Goal: Task Accomplishment & Management: Use online tool/utility

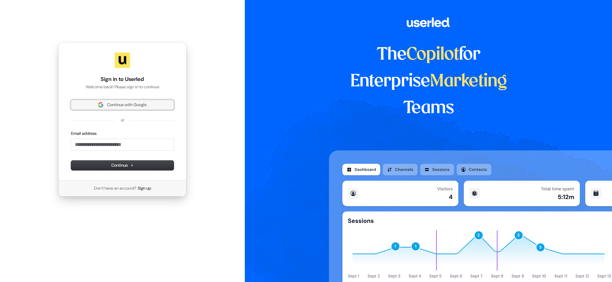
click at [158, 108] on button "Continue with Google" at bounding box center [122, 105] width 103 height 10
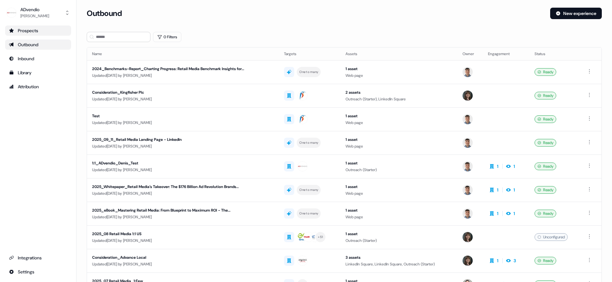
click at [44, 33] on div "Prospects" at bounding box center [38, 30] width 58 height 6
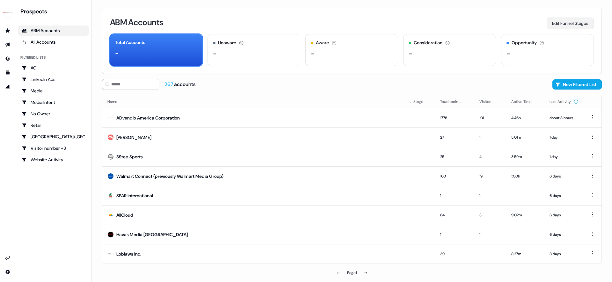
click at [560, 24] on button "Edit Funnel Stages" at bounding box center [570, 23] width 47 height 11
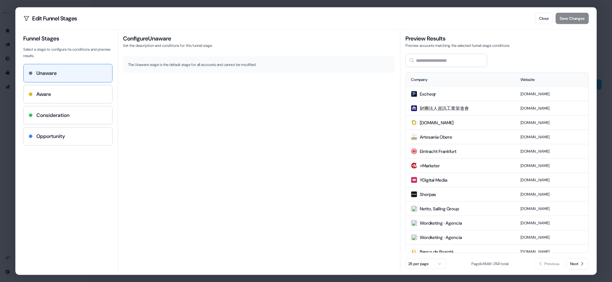
click at [88, 133] on div "Opportunity" at bounding box center [68, 136] width 78 height 8
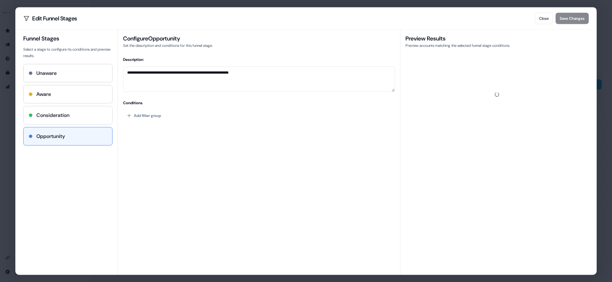
click at [90, 119] on div "Consideration" at bounding box center [68, 115] width 89 height 18
type textarea "**********"
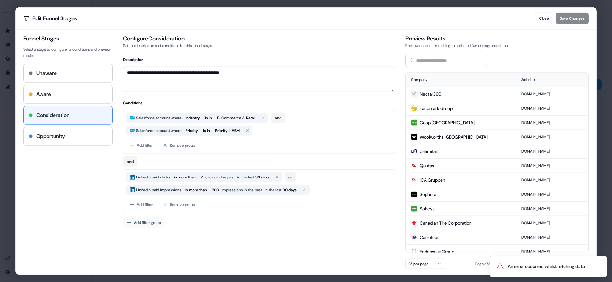
click at [155, 226] on button "Add filter group" at bounding box center [144, 222] width 42 height 11
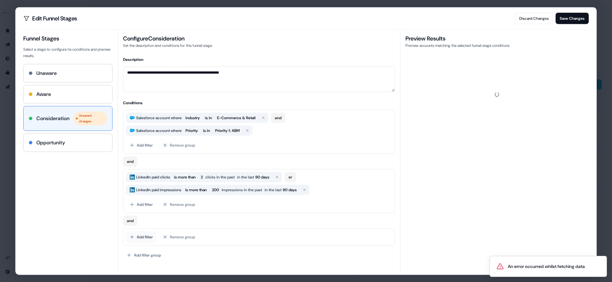
click at [139, 240] on button "Add filter" at bounding box center [141, 236] width 31 height 11
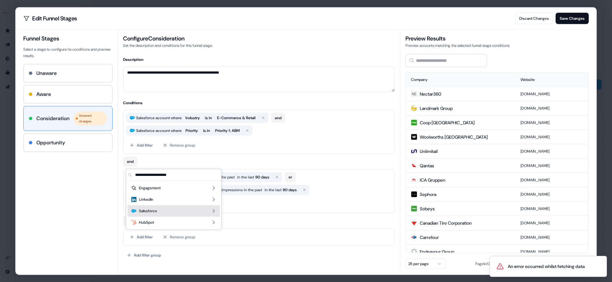
click at [152, 213] on span "Salesforce" at bounding box center [148, 211] width 18 height 6
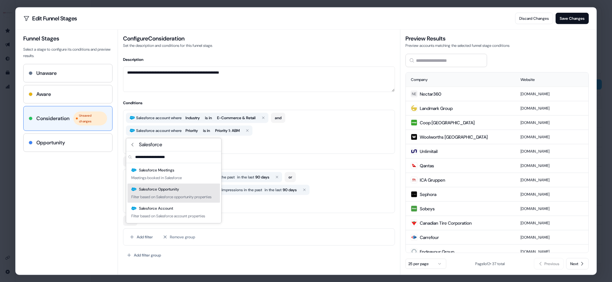
click at [181, 194] on div "Filter based on Salesforce opportunity properties" at bounding box center [171, 197] width 80 height 6
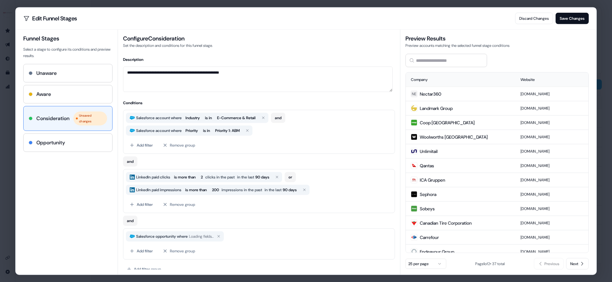
scroll to position [5, 0]
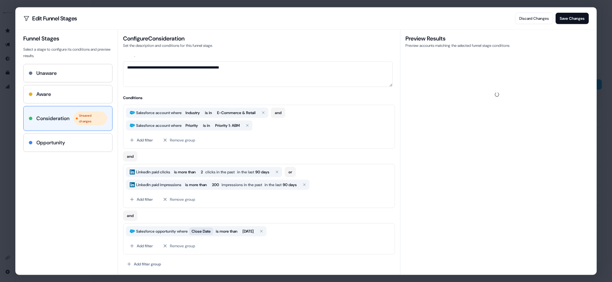
click at [211, 233] on span "Close Date" at bounding box center [201, 231] width 19 height 6
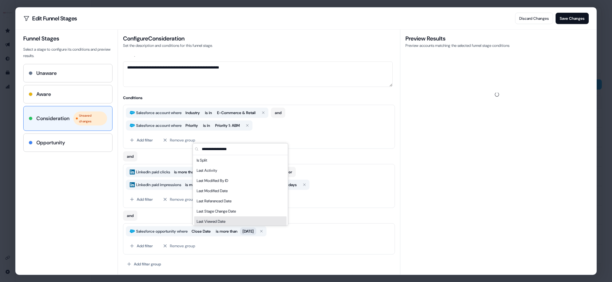
scroll to position [266, 0]
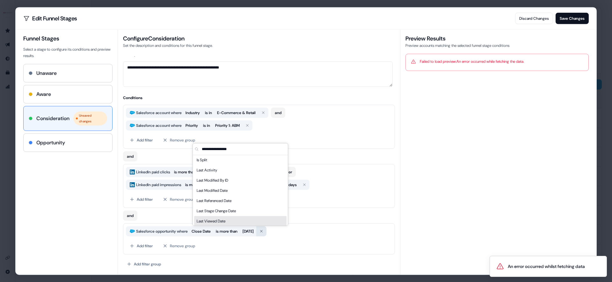
click at [263, 233] on icon "button" at bounding box center [262, 231] width 4 height 4
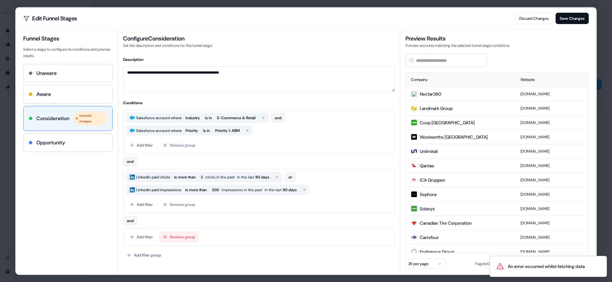
click at [178, 238] on button "Remove group" at bounding box center [179, 236] width 40 height 11
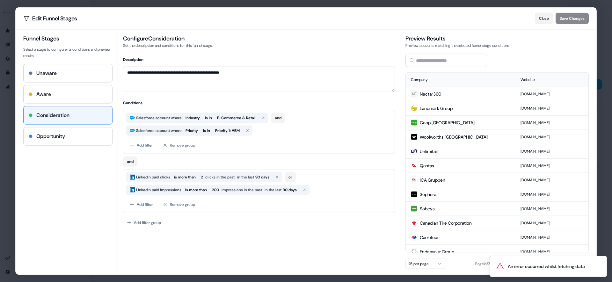
click at [543, 19] on button "Close" at bounding box center [544, 17] width 18 height 11
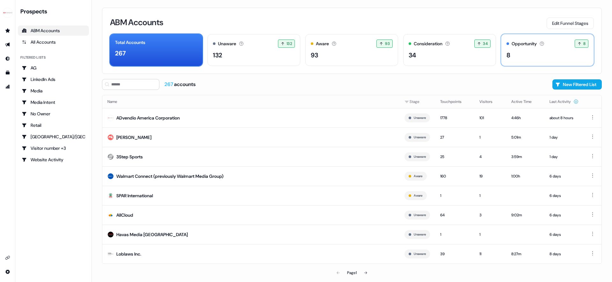
click at [541, 49] on div "Opportunity The account has an open opportunity and is in the sales process. 8 …" at bounding box center [547, 50] width 93 height 32
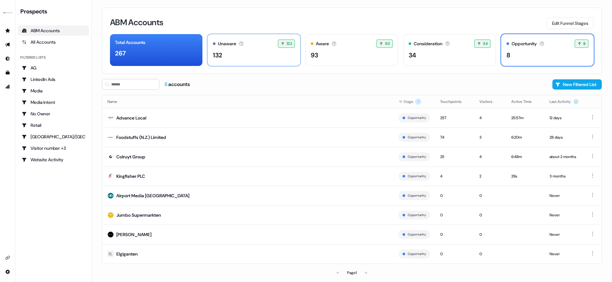
click at [268, 53] on div "132" at bounding box center [254, 55] width 82 height 10
